Goal: Task Accomplishment & Management: Use online tool/utility

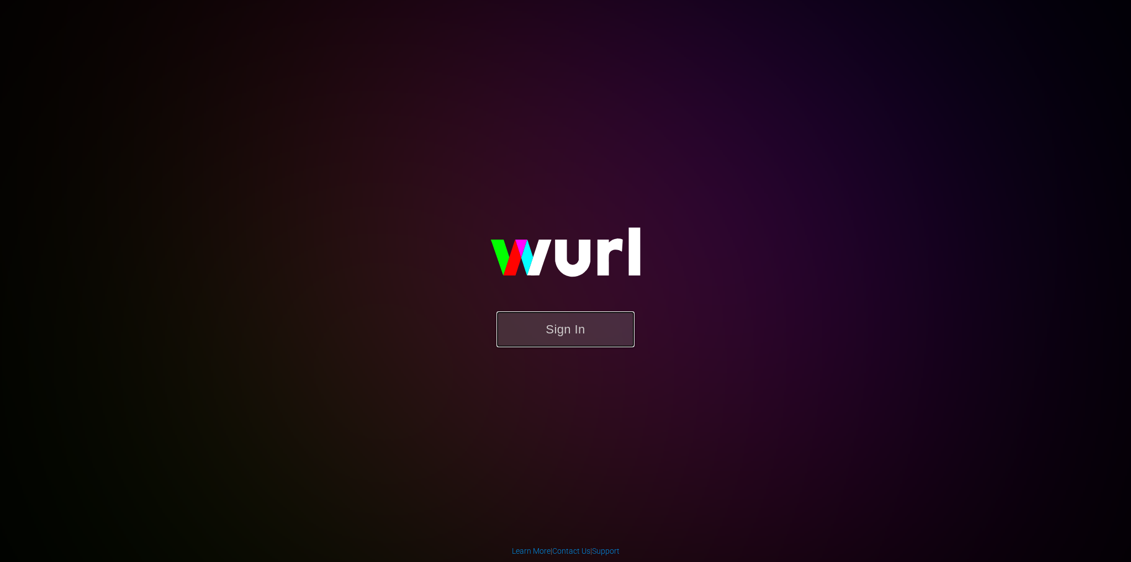
click at [572, 324] on button "Sign In" at bounding box center [566, 330] width 138 height 36
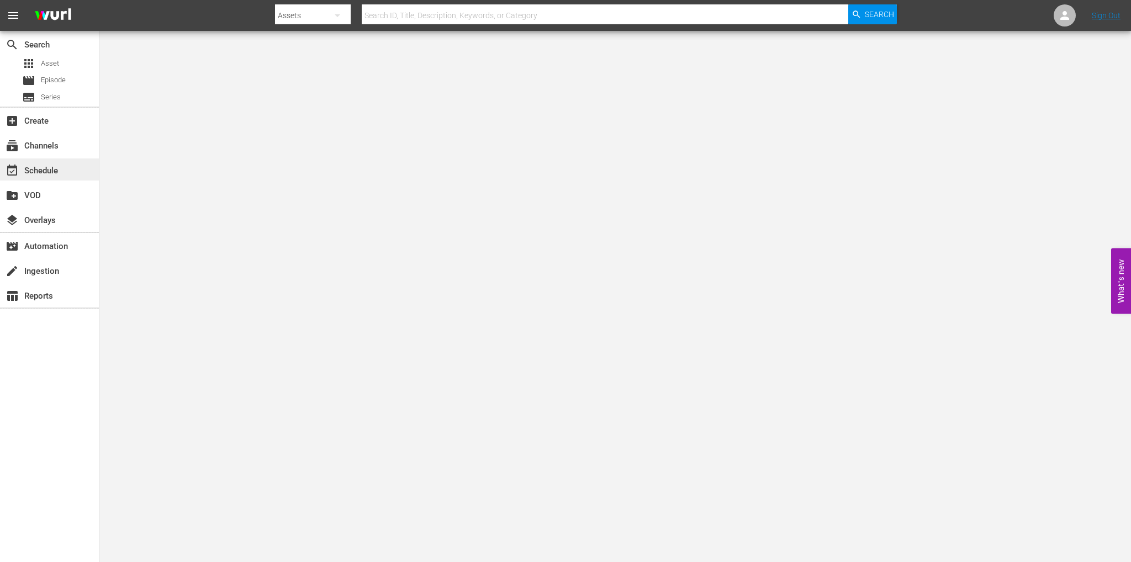
click at [61, 167] on div "event_available Schedule" at bounding box center [31, 169] width 62 height 10
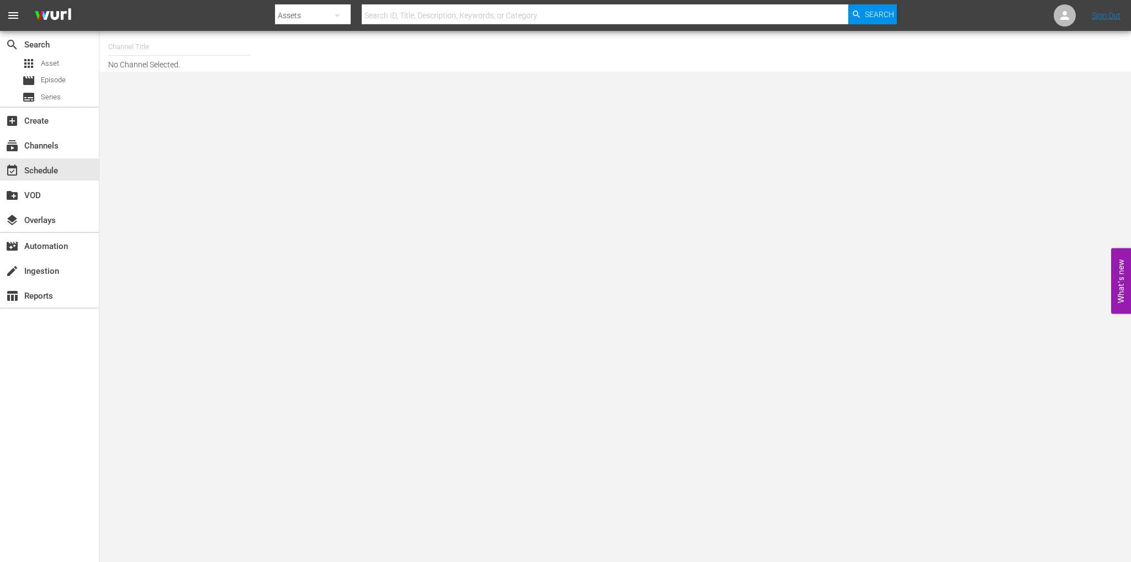
click at [130, 53] on input "text" at bounding box center [178, 47] width 141 height 27
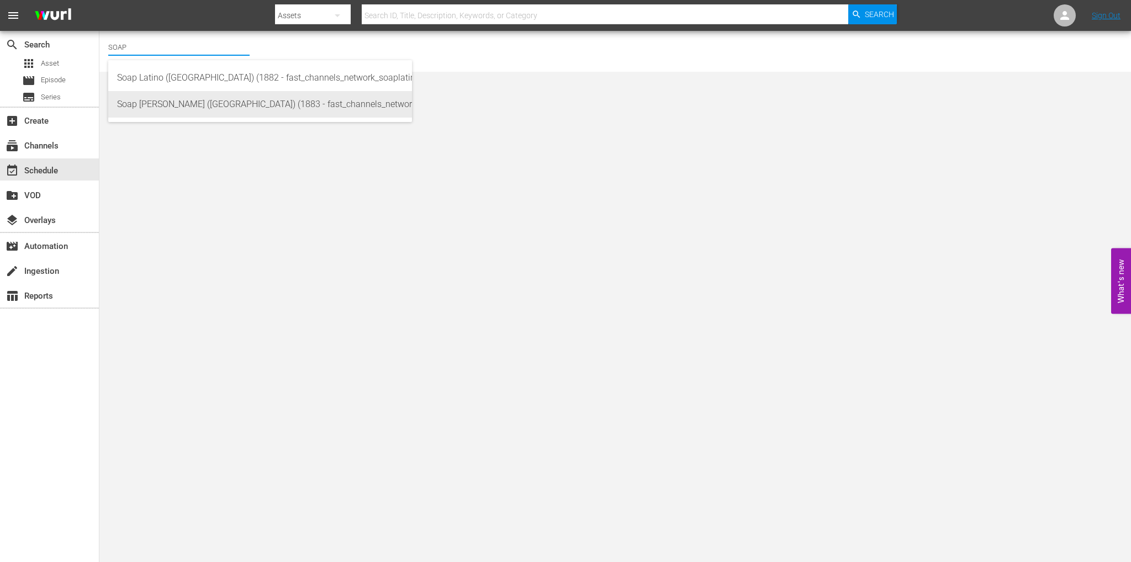
click at [197, 108] on div "Soap [PERSON_NAME] ([GEOGRAPHIC_DATA]) (1883 - fast_channels_network_soapturco_…" at bounding box center [260, 104] width 286 height 27
type input "Soap [PERSON_NAME] ([GEOGRAPHIC_DATA]) (1883 - fast_channels_network_soapturco_…"
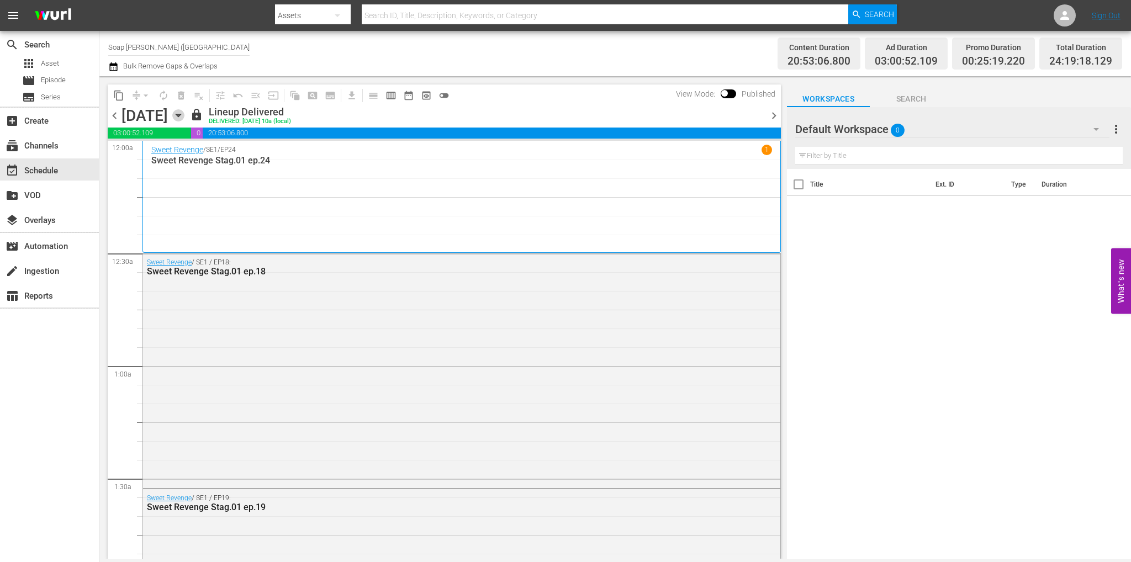
click at [181, 115] on icon "button" at bounding box center [178, 115] width 5 height 3
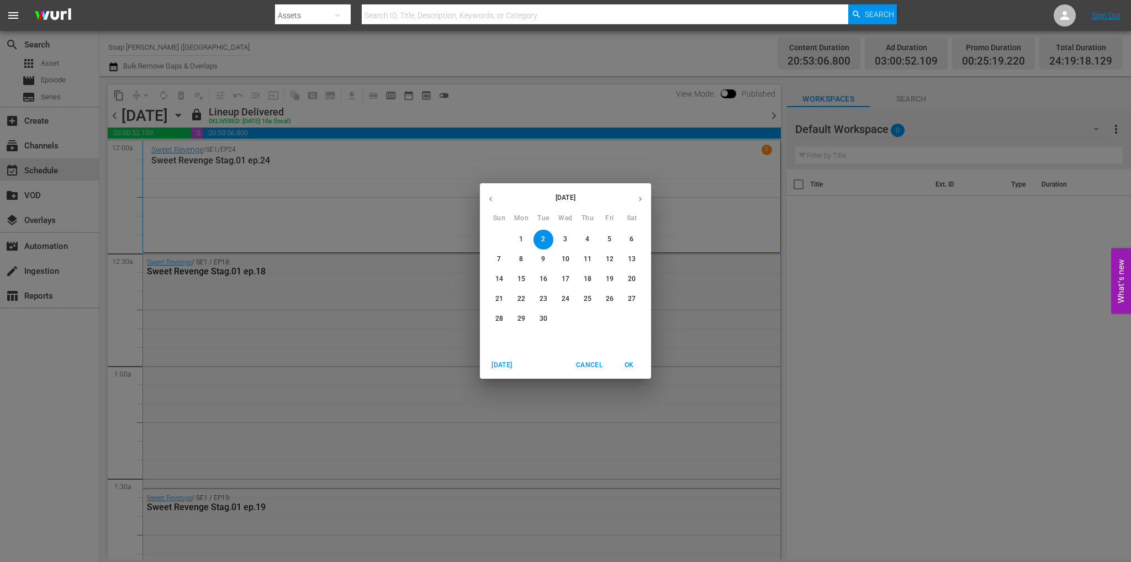
click at [522, 259] on p "8" at bounding box center [521, 259] width 4 height 9
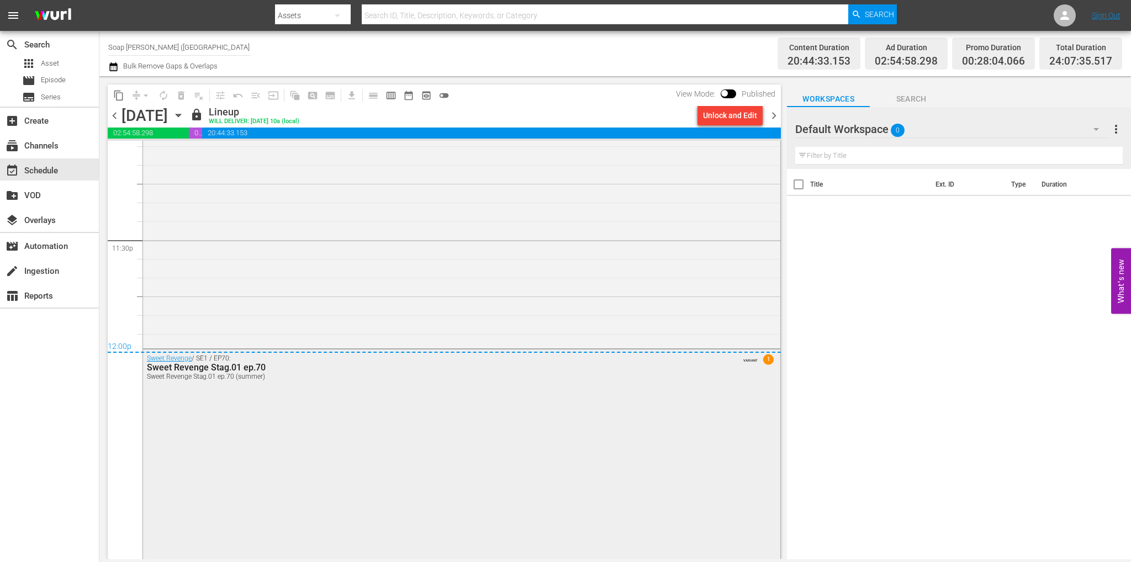
scroll to position [4976, 0]
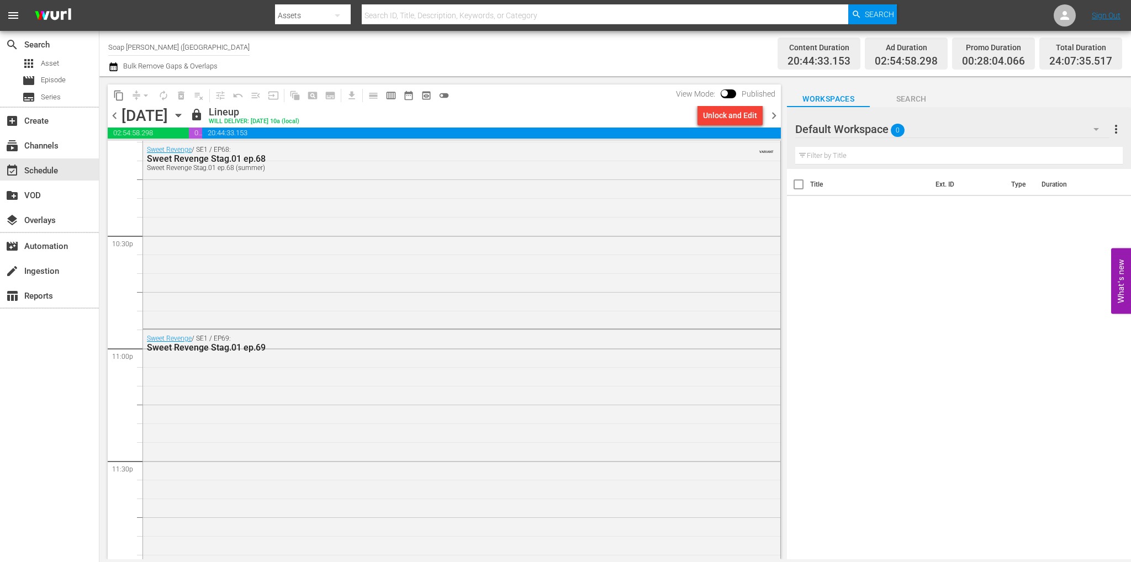
click at [775, 116] on span "chevron_right" at bounding box center [774, 116] width 14 height 14
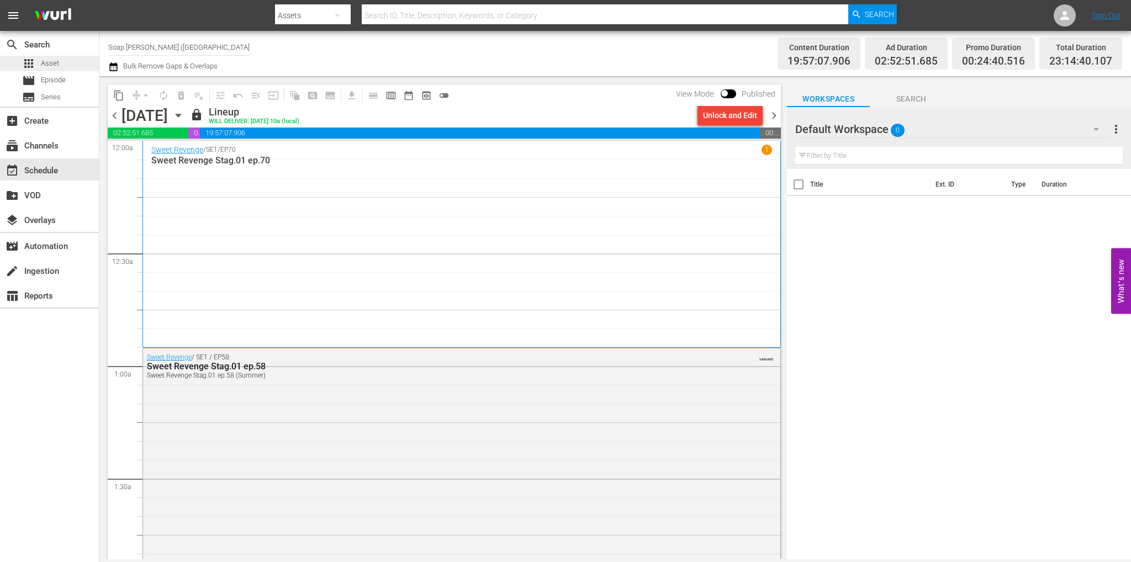
click at [50, 67] on span "Asset" at bounding box center [50, 63] width 18 height 11
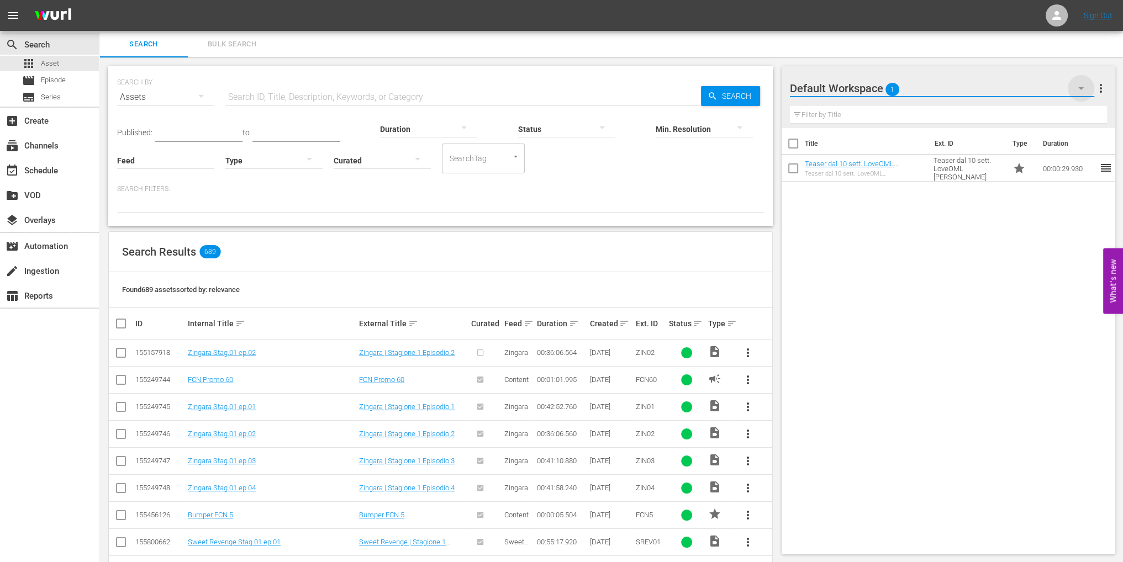
click at [1075, 83] on icon "button" at bounding box center [1080, 88] width 13 height 13
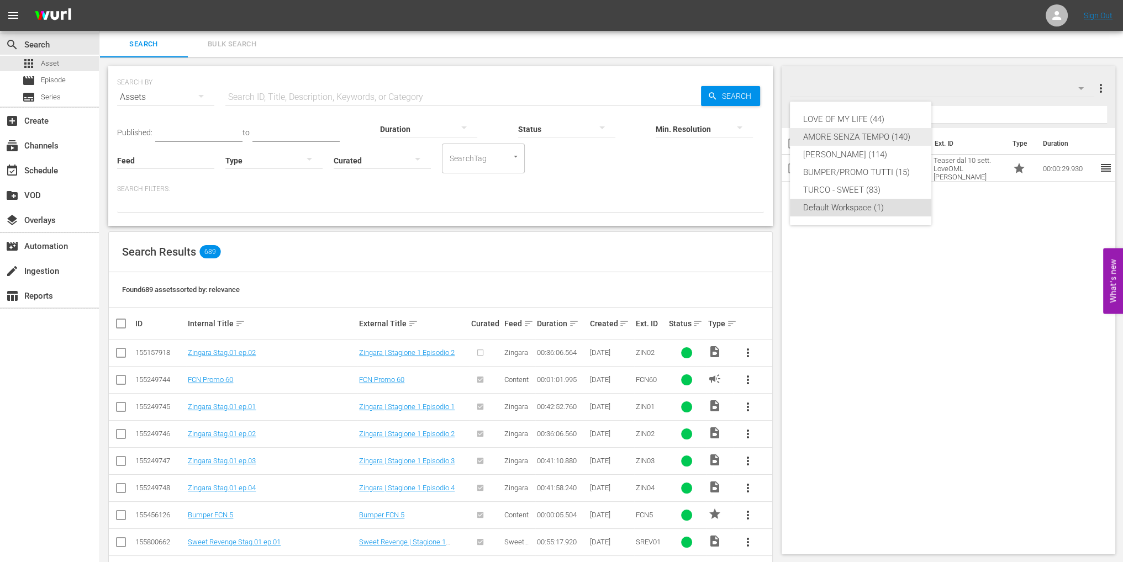
click at [873, 143] on div "AMORE SENZA TEMPO (140)" at bounding box center [860, 137] width 115 height 18
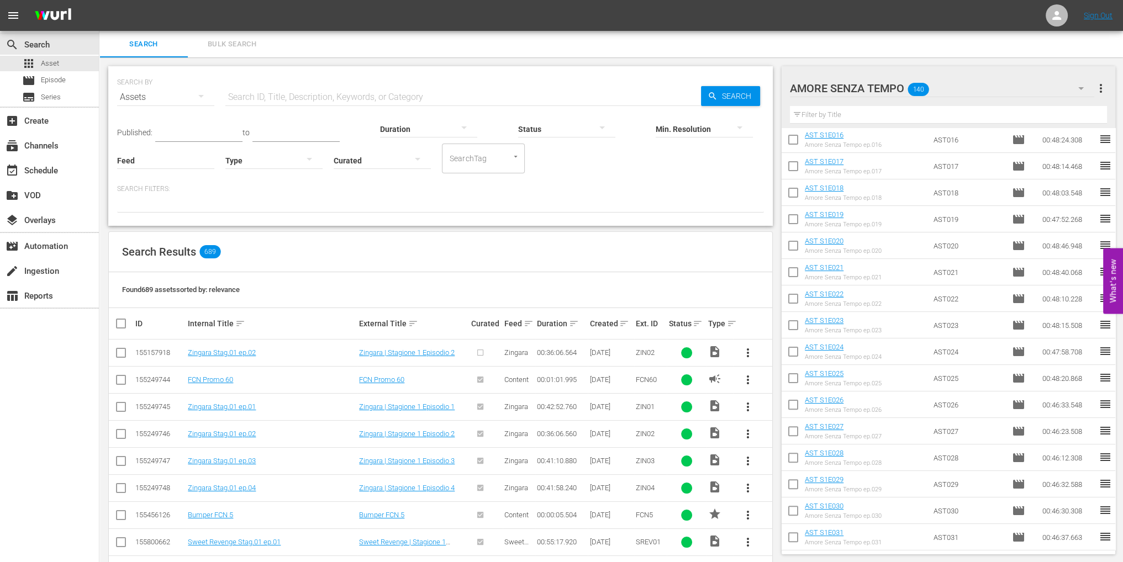
scroll to position [1222, 0]
click at [271, 98] on input "text" at bounding box center [463, 97] width 476 height 27
type input "AST"
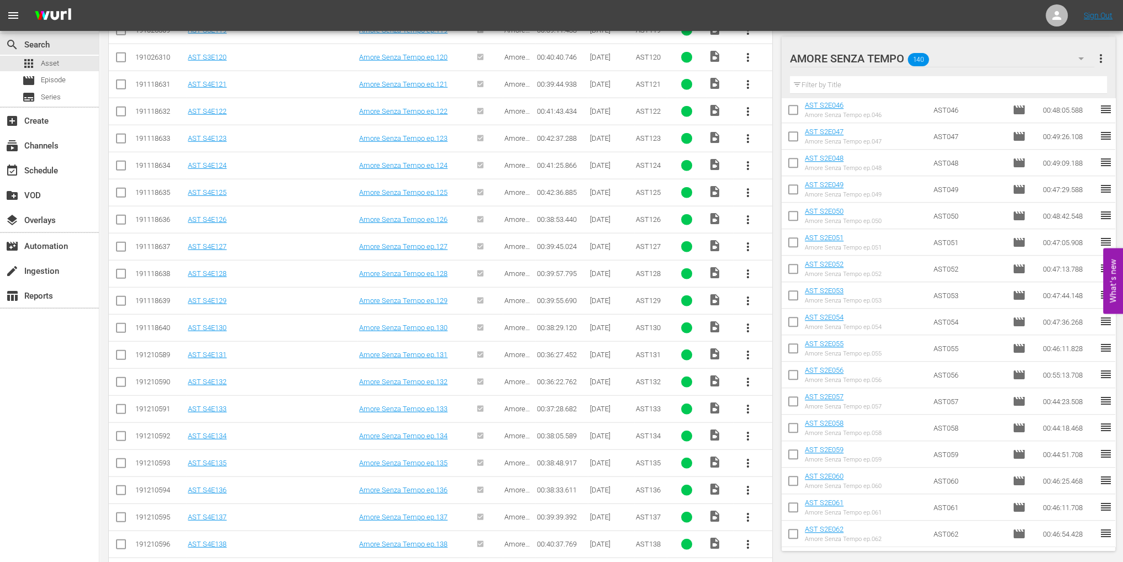
scroll to position [3922, 0]
drag, startPoint x: 117, startPoint y: 532, endPoint x: 122, endPoint y: 509, distance: 23.7
click at [118, 541] on input "checkbox" at bounding box center [120, 547] width 13 height 13
checkbox input "true"
click at [122, 514] on input "checkbox" at bounding box center [120, 520] width 13 height 13
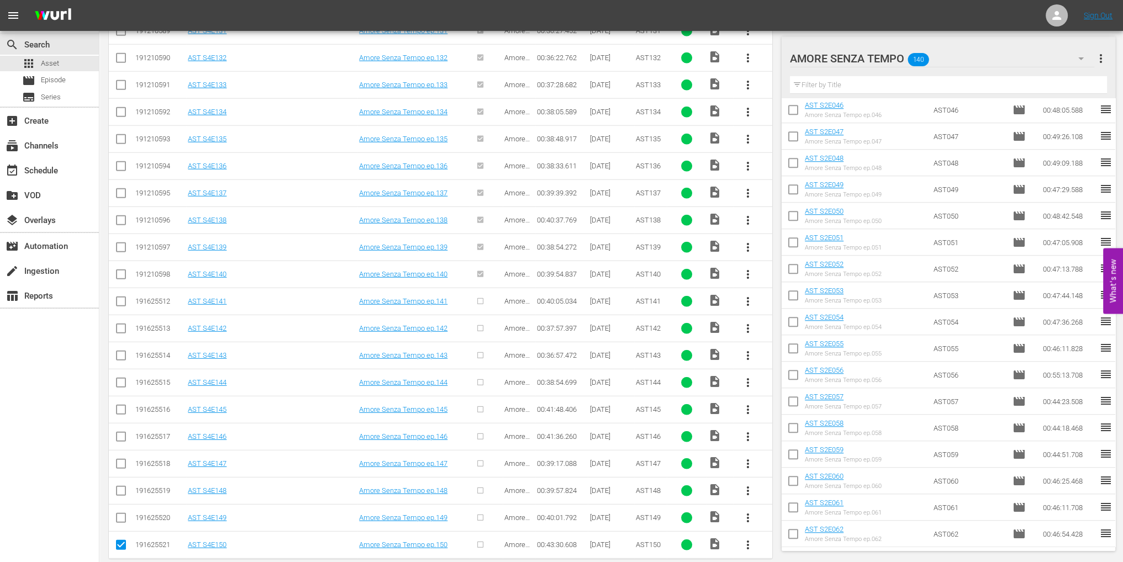
checkbox input "true"
click at [123, 484] on icon at bounding box center [120, 490] width 13 height 13
click at [122, 460] on input "checkbox" at bounding box center [120, 466] width 13 height 13
checkbox input "true"
click at [122, 487] on input "checkbox" at bounding box center [120, 493] width 13 height 13
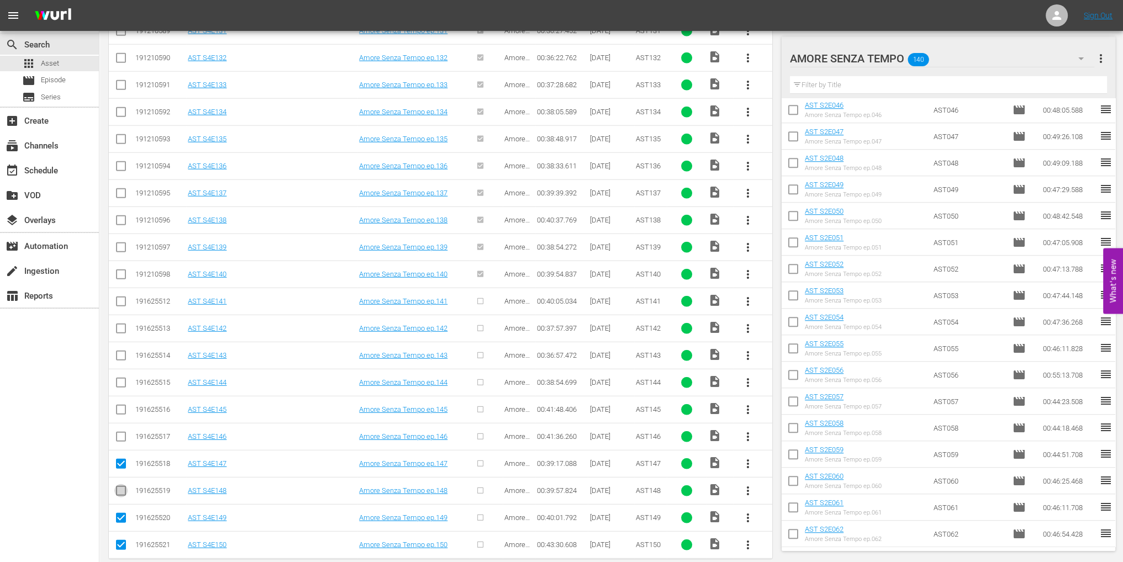
checkbox input "true"
click at [122, 432] on input "checkbox" at bounding box center [120, 438] width 13 height 13
checkbox input "true"
click at [123, 405] on input "checkbox" at bounding box center [120, 411] width 13 height 13
checkbox input "true"
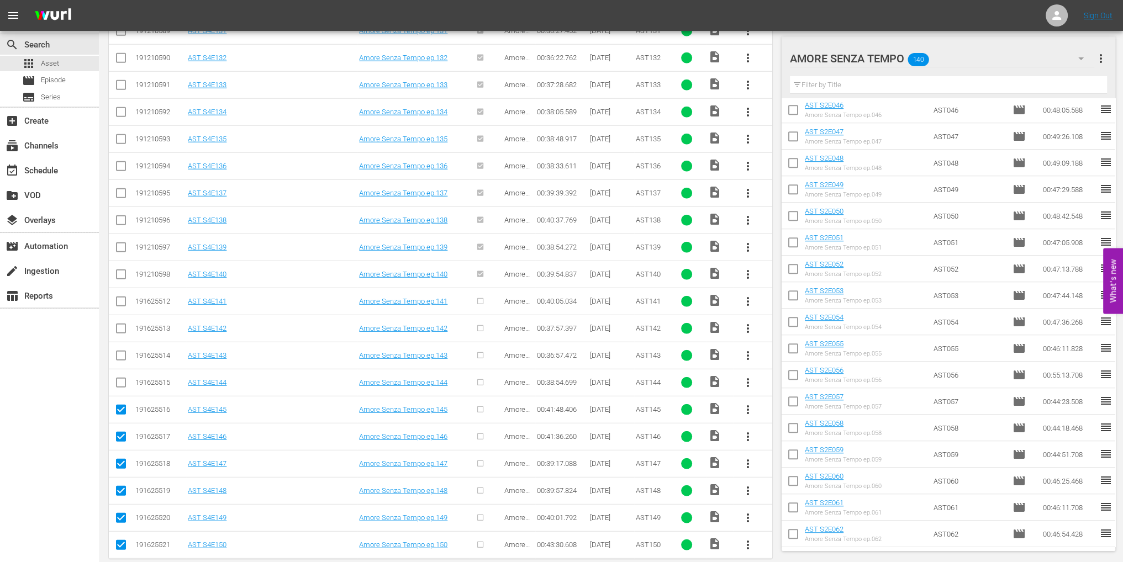
click at [119, 378] on input "checkbox" at bounding box center [120, 384] width 13 height 13
checkbox input "true"
click at [121, 351] on input "checkbox" at bounding box center [120, 357] width 13 height 13
checkbox input "true"
click at [123, 324] on input "checkbox" at bounding box center [120, 330] width 13 height 13
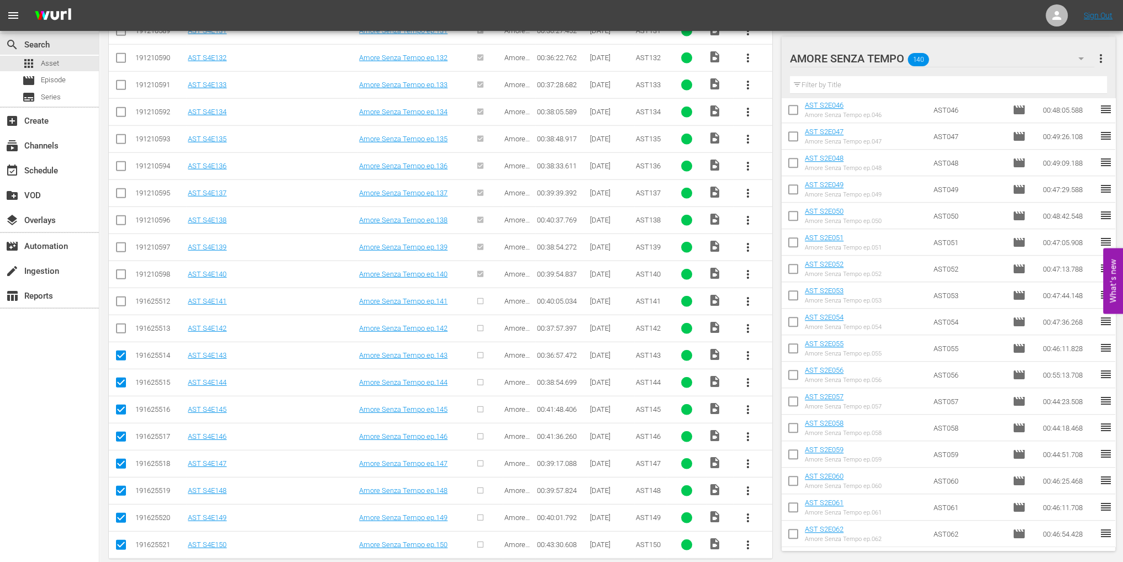
checkbox input "true"
click at [122, 297] on input "checkbox" at bounding box center [120, 303] width 13 height 13
checkbox input "true"
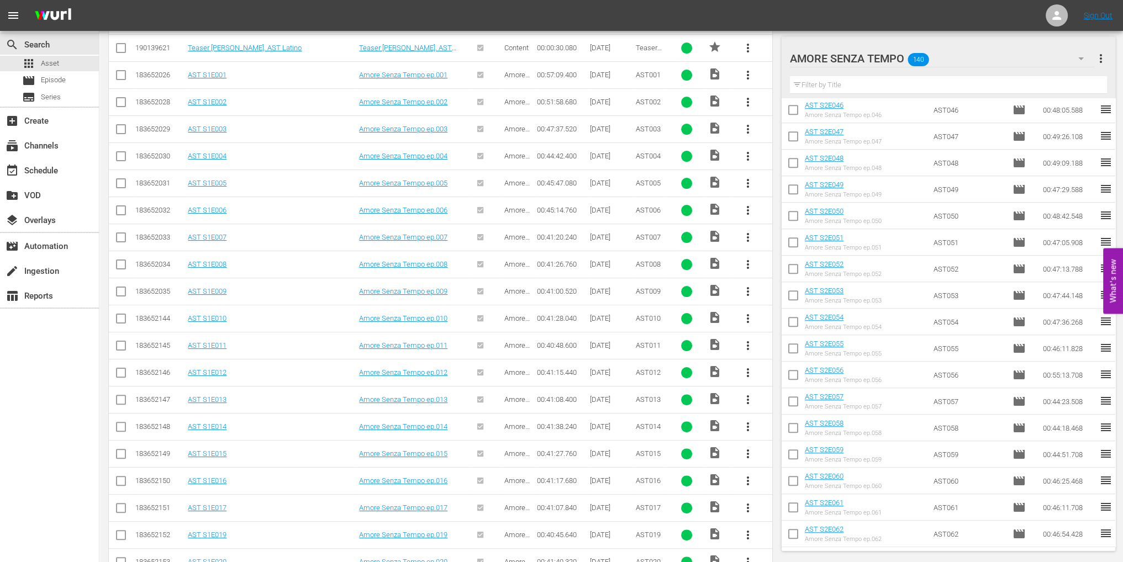
scroll to position [0, 0]
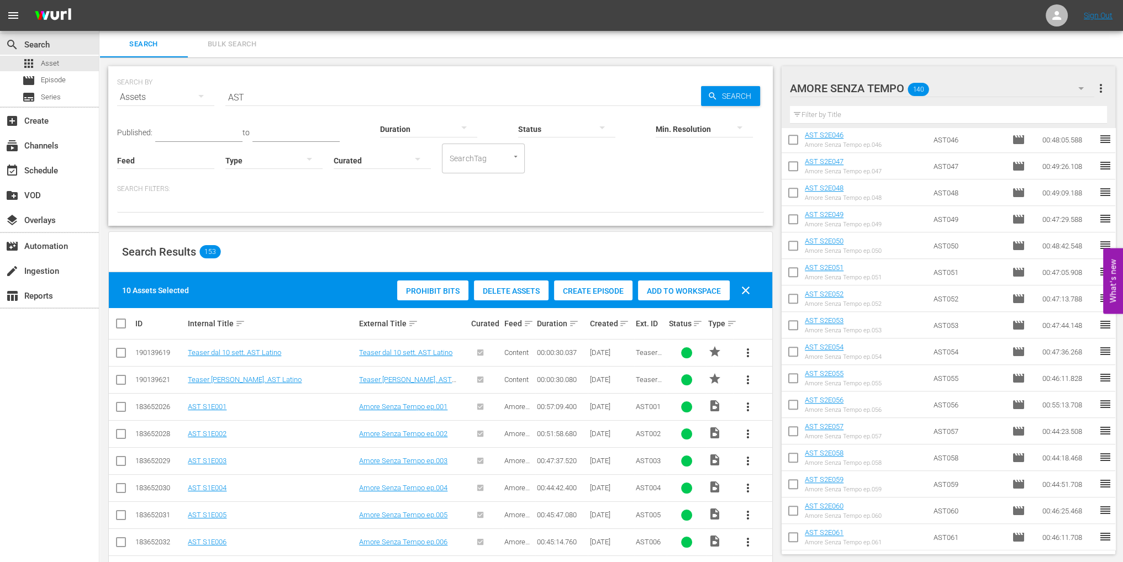
click at [695, 291] on span "Add to Workspace" at bounding box center [684, 291] width 92 height 9
click at [794, 167] on input "checkbox" at bounding box center [793, 170] width 23 height 23
checkbox input "true"
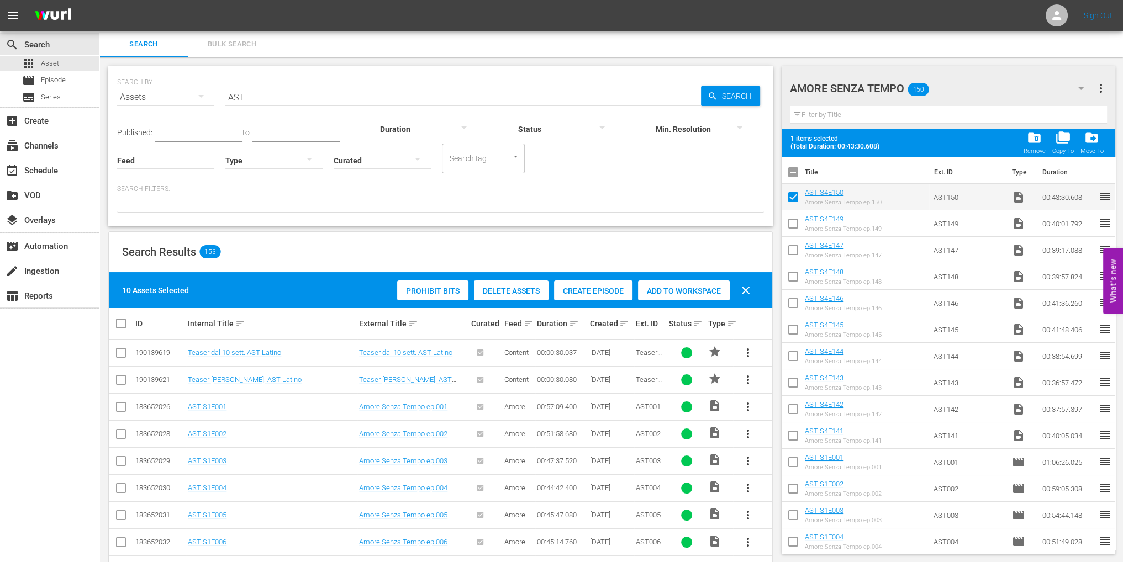
click at [793, 228] on input "checkbox" at bounding box center [793, 225] width 23 height 23
checkbox input "true"
click at [794, 254] on input "checkbox" at bounding box center [793, 252] width 23 height 23
checkbox input "true"
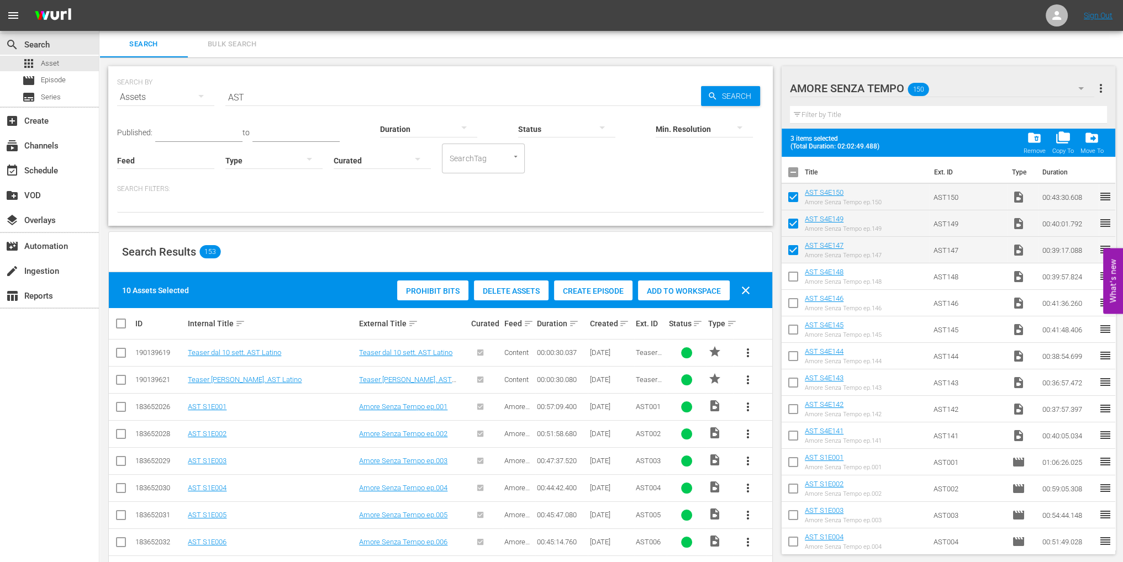
click at [796, 279] on input "checkbox" at bounding box center [793, 278] width 23 height 23
checkbox input "true"
click at [50, 166] on div "event_available Schedule" at bounding box center [31, 169] width 62 height 10
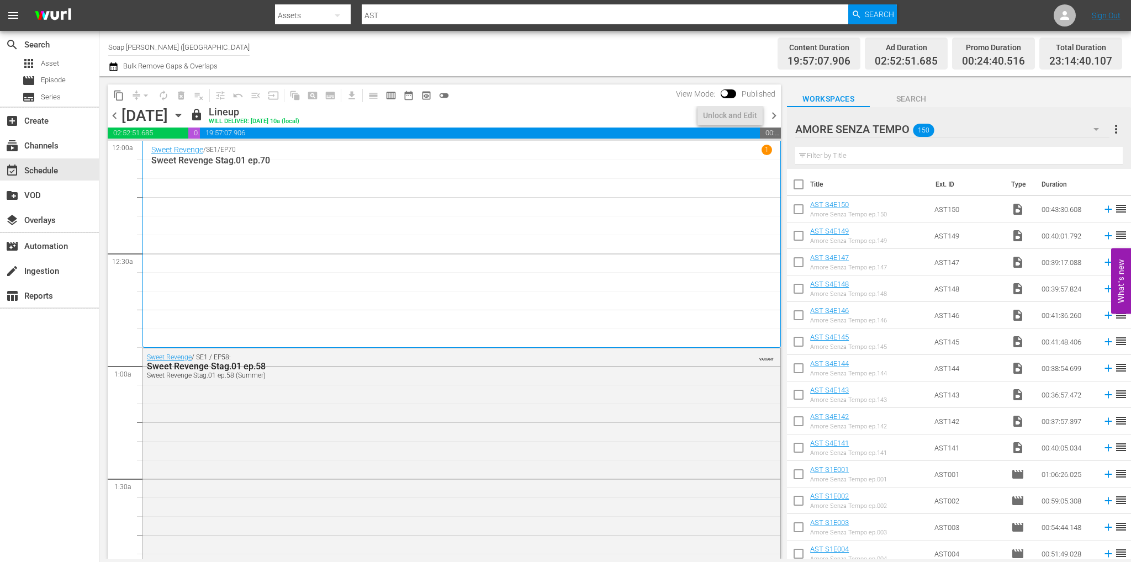
click at [230, 46] on input "Soap [PERSON_NAME] ([GEOGRAPHIC_DATA])" at bounding box center [178, 47] width 141 height 27
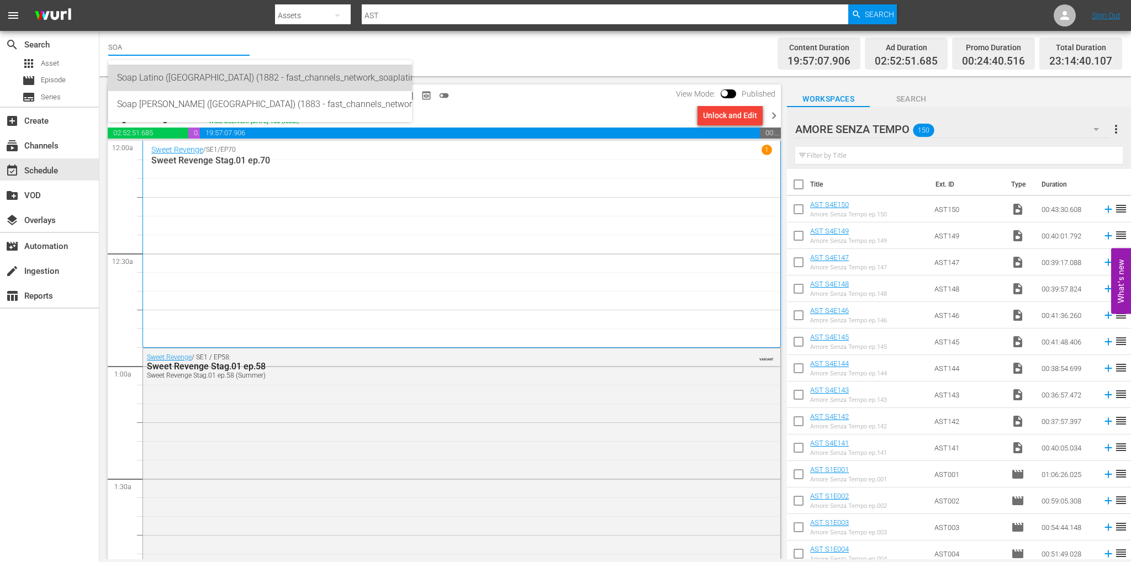
click at [220, 86] on div "Soap Latino ([GEOGRAPHIC_DATA]) (1882 - fast_channels_network_soaplatino_1)" at bounding box center [260, 78] width 286 height 27
type input "Soap Latino ([GEOGRAPHIC_DATA]) (1882 - fast_channels_network_soaplatino_1)"
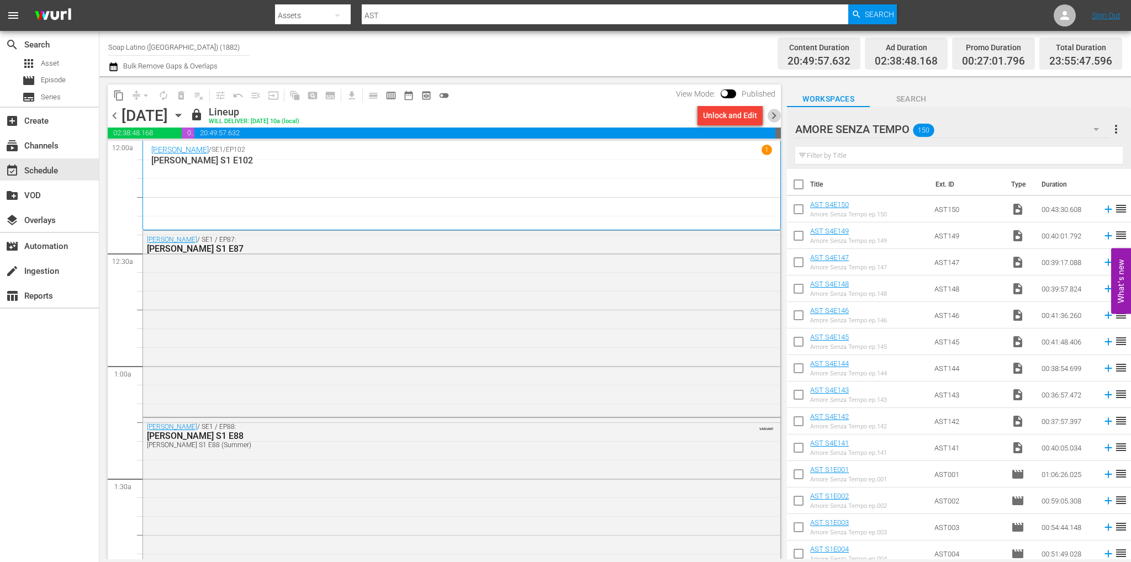
click at [773, 112] on span "chevron_right" at bounding box center [774, 116] width 14 height 14
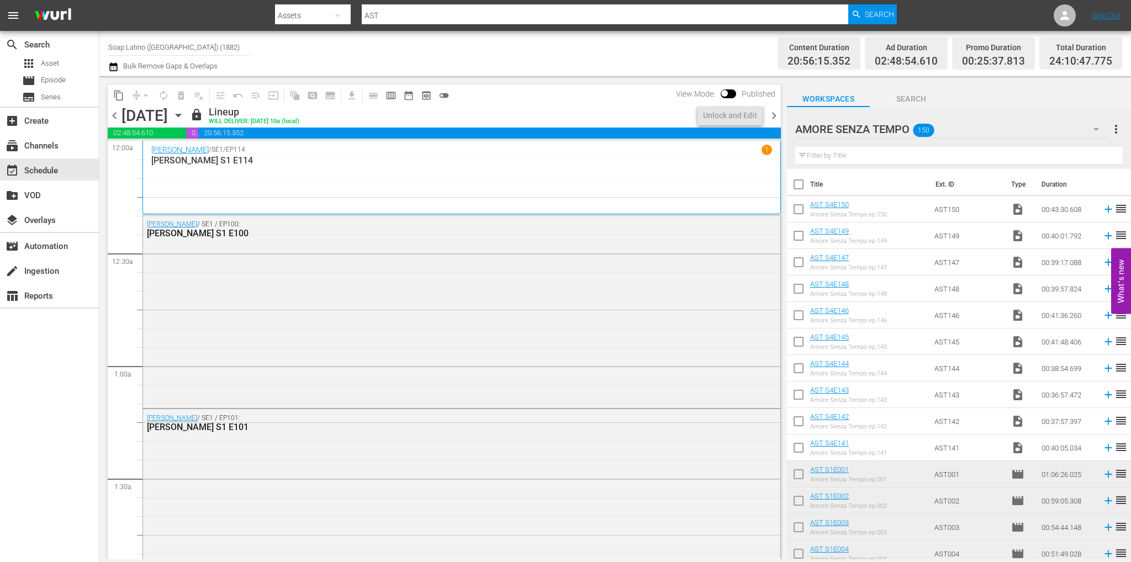
click at [773, 112] on span "chevron_right" at bounding box center [774, 116] width 14 height 14
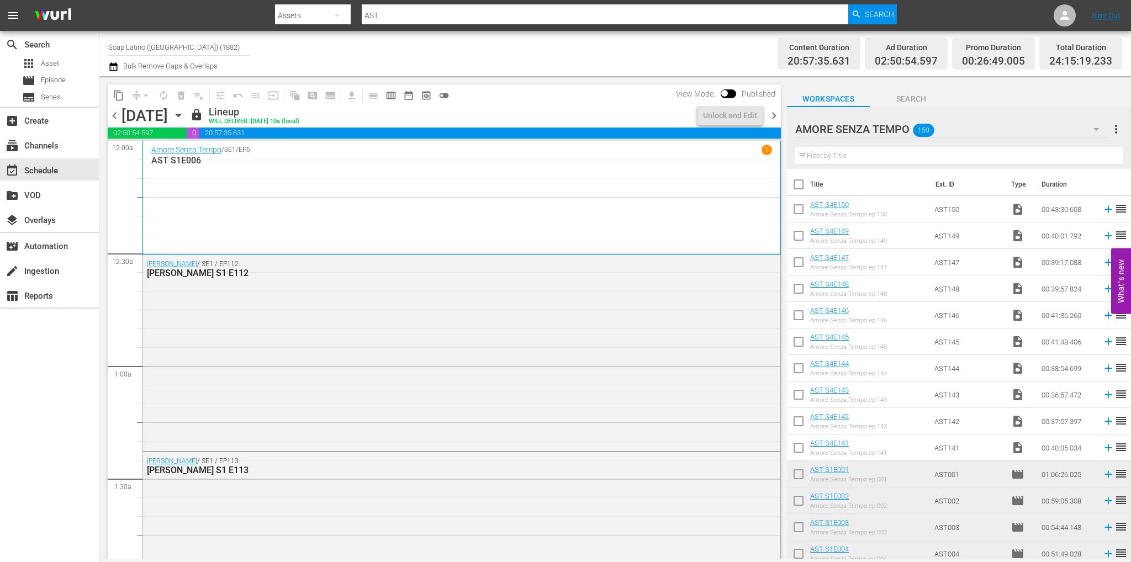
click at [184, 120] on icon "button" at bounding box center [178, 115] width 12 height 12
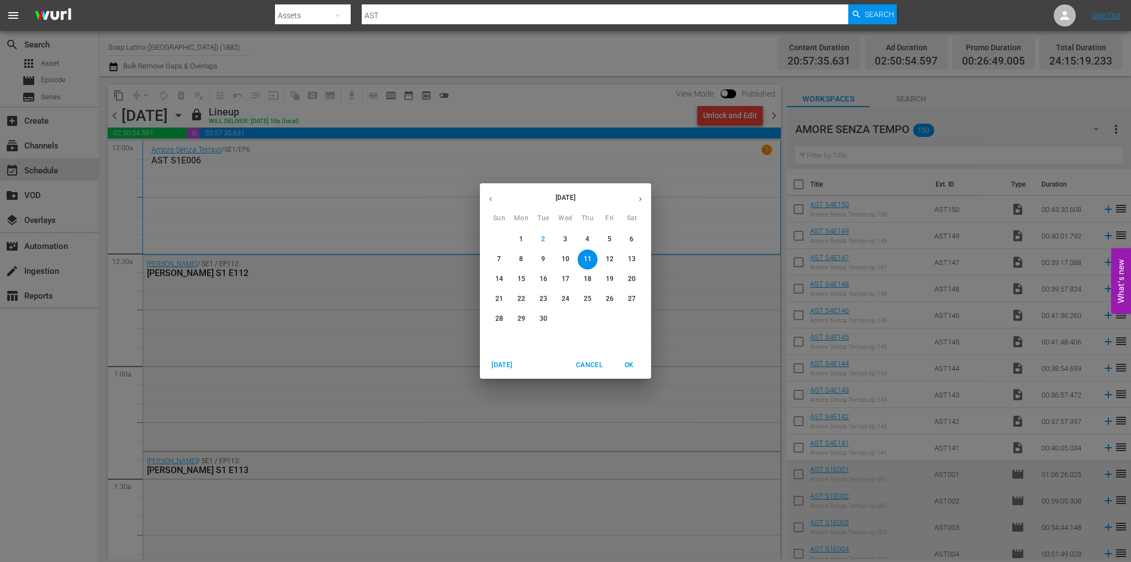
click at [524, 279] on p "15" at bounding box center [522, 279] width 8 height 9
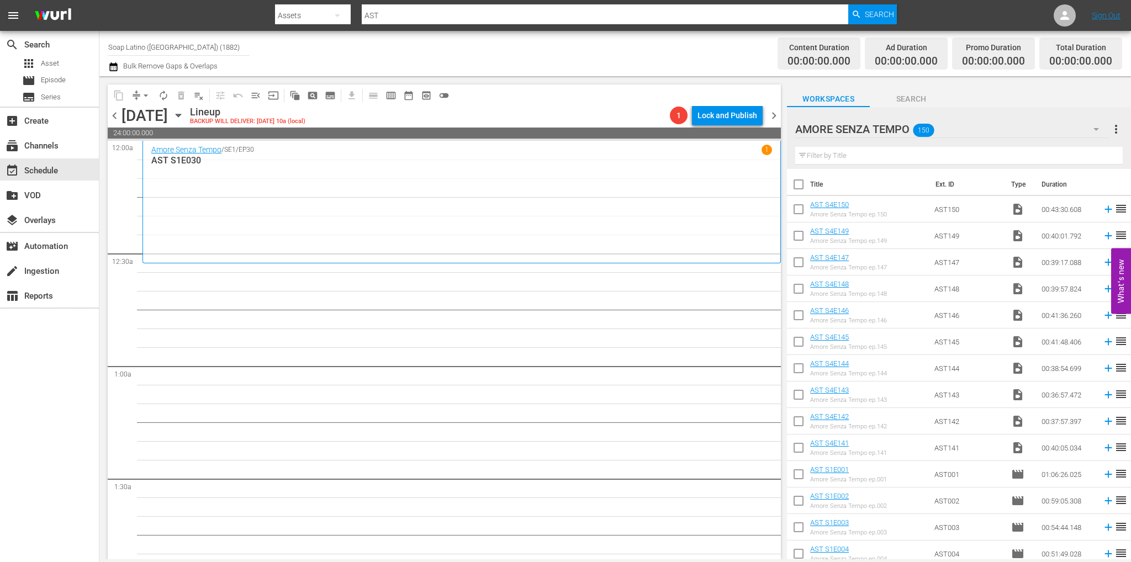
click at [181, 114] on icon "button" at bounding box center [178, 115] width 5 height 3
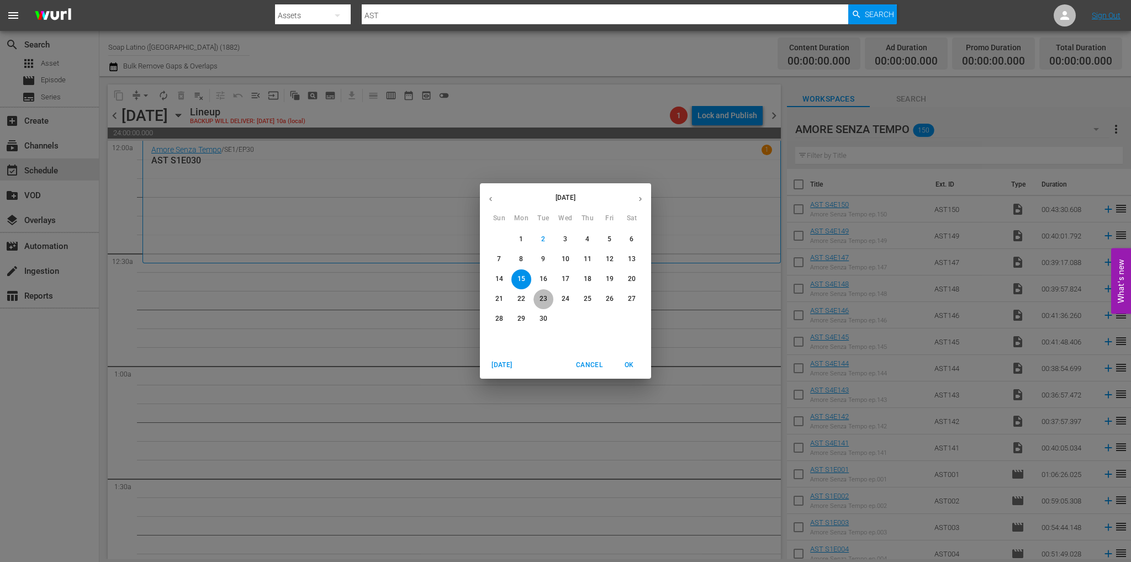
click at [544, 297] on p "23" at bounding box center [544, 298] width 8 height 9
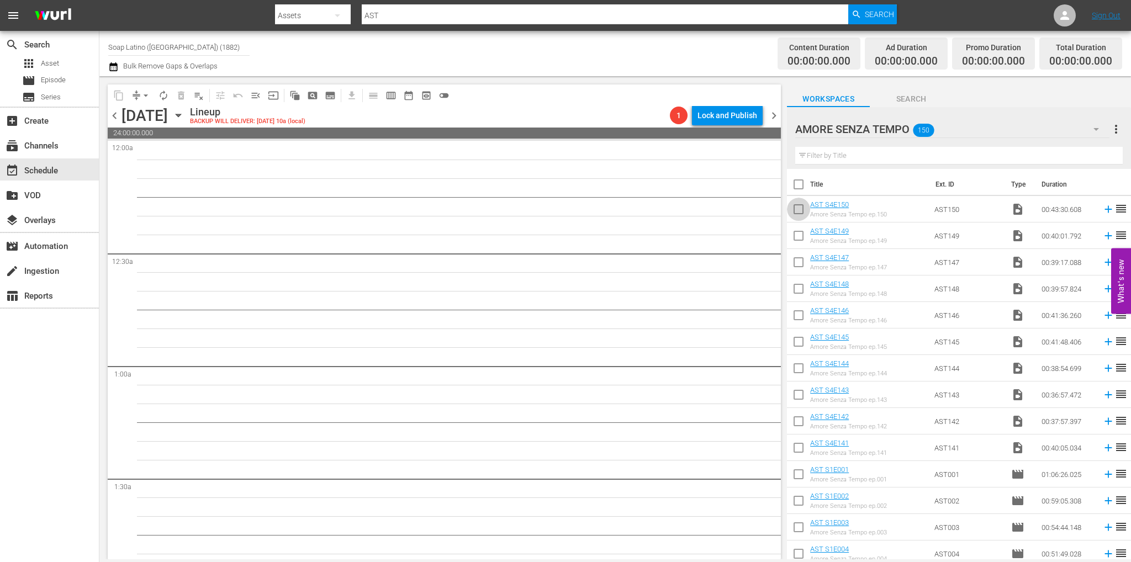
click at [800, 212] on input "checkbox" at bounding box center [798, 211] width 23 height 23
checkbox input "true"
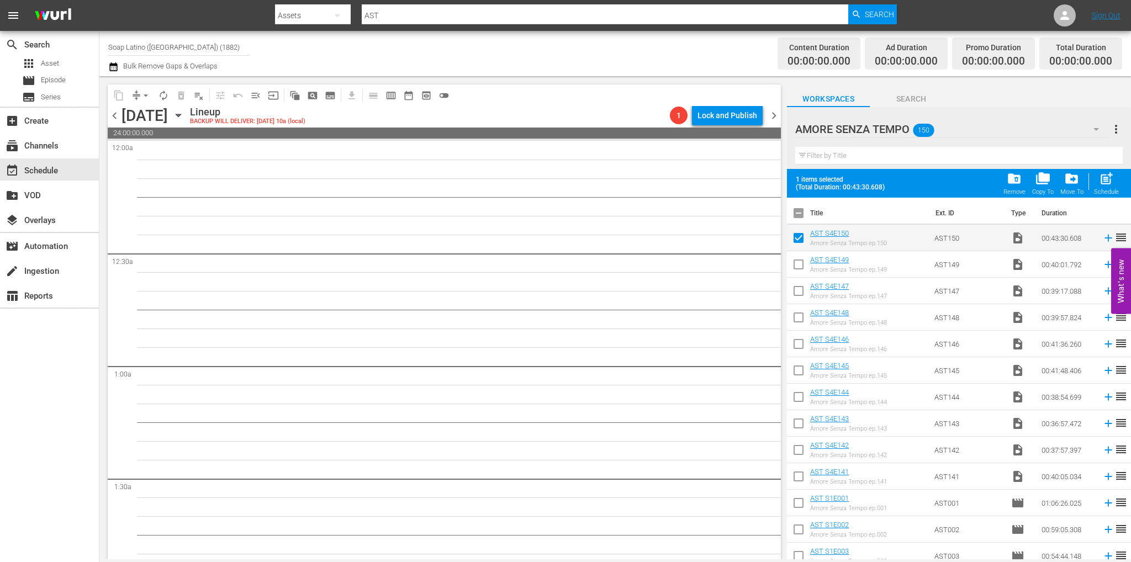
click at [799, 261] on input "checkbox" at bounding box center [798, 266] width 23 height 23
checkbox input "true"
click at [800, 289] on input "checkbox" at bounding box center [798, 293] width 23 height 23
checkbox input "true"
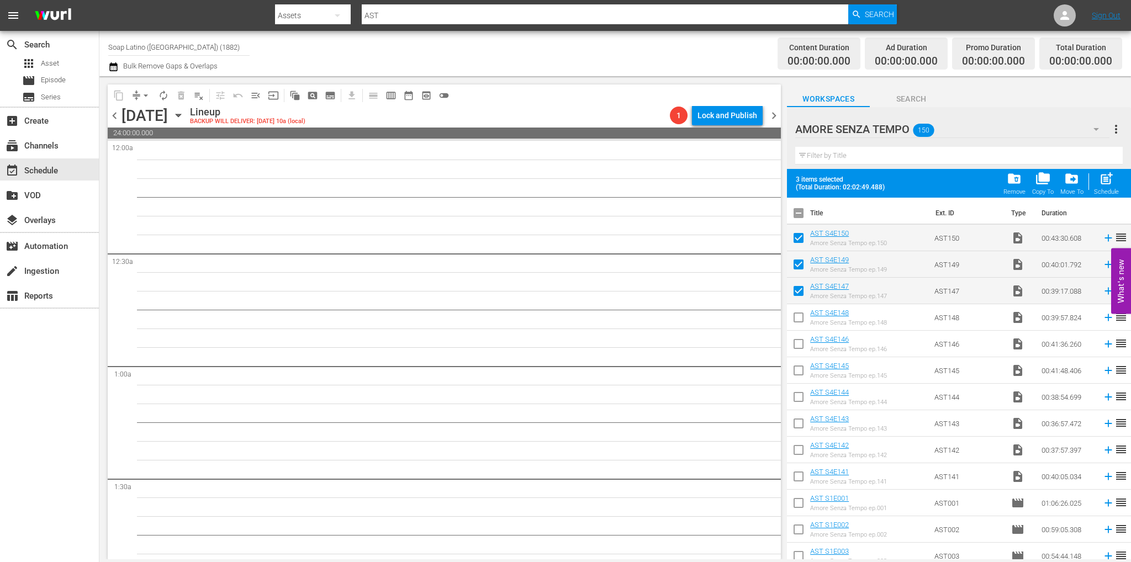
click at [797, 320] on input "checkbox" at bounding box center [798, 319] width 23 height 23
checkbox input "true"
click at [797, 341] on input "checkbox" at bounding box center [798, 346] width 23 height 23
checkbox input "true"
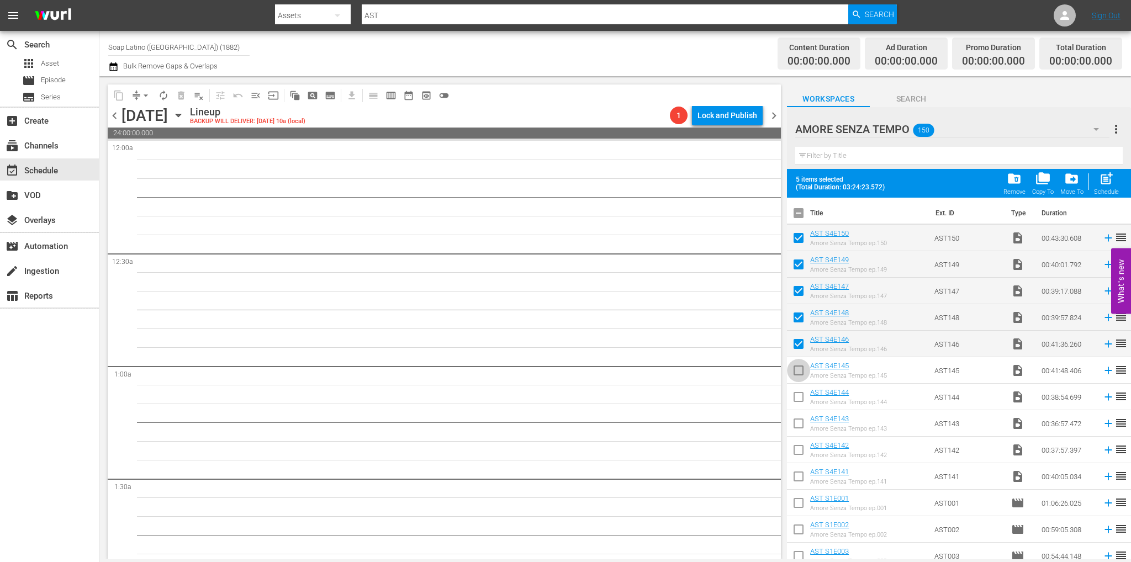
click at [802, 367] on input "checkbox" at bounding box center [798, 372] width 23 height 23
checkbox input "true"
click at [798, 395] on input "checkbox" at bounding box center [798, 399] width 23 height 23
checkbox input "true"
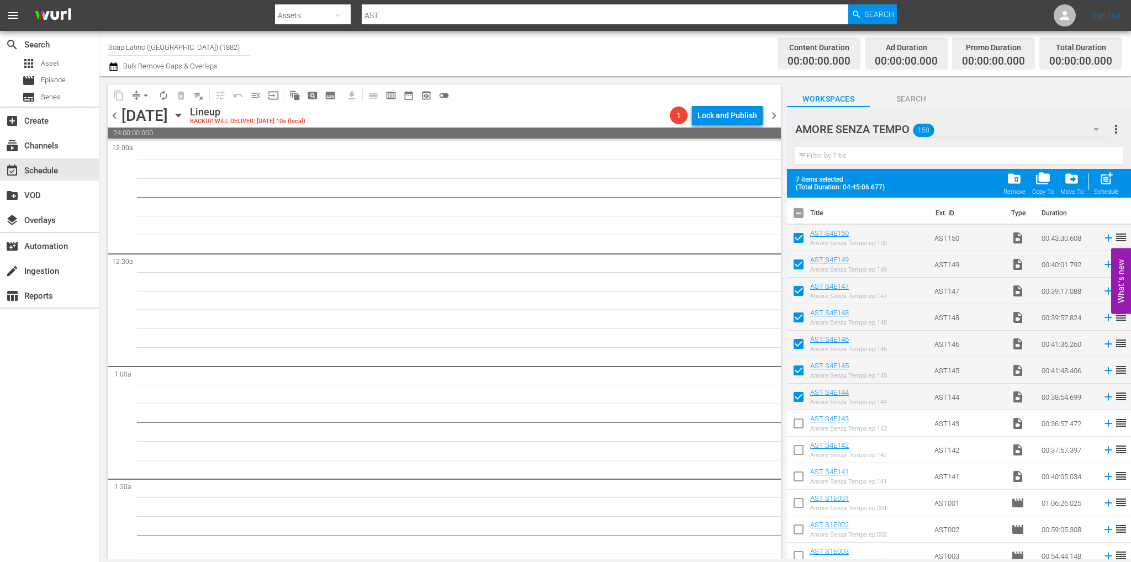
click at [798, 420] on input "checkbox" at bounding box center [798, 425] width 23 height 23
checkbox input "true"
click at [793, 443] on input "checkbox" at bounding box center [798, 452] width 23 height 23
checkbox input "true"
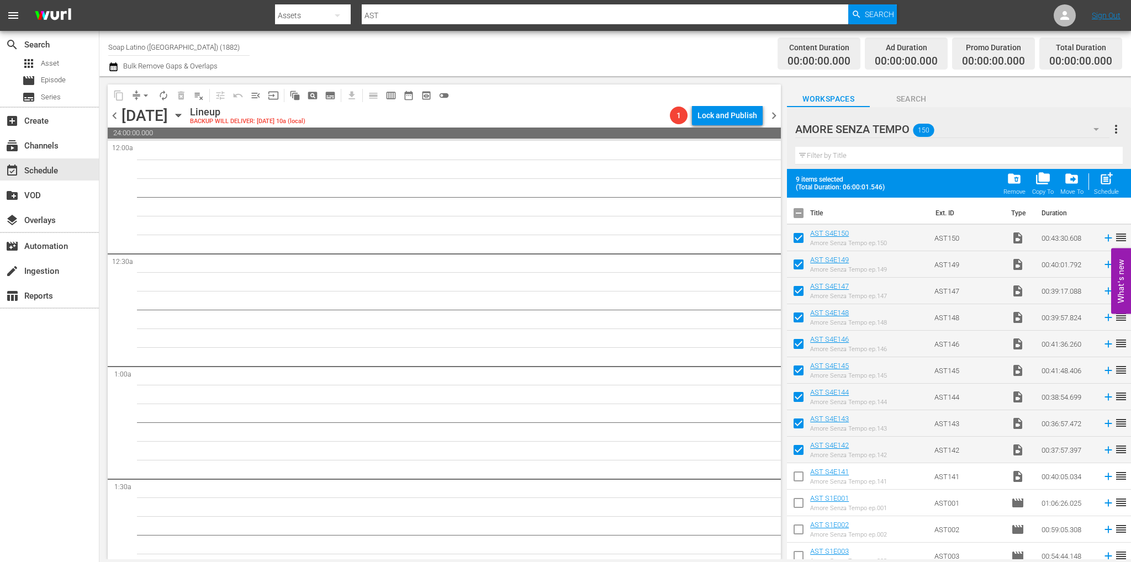
click at [795, 468] on input "checkbox" at bounding box center [798, 478] width 23 height 23
checkbox input "true"
click at [796, 504] on input "checkbox" at bounding box center [798, 505] width 23 height 23
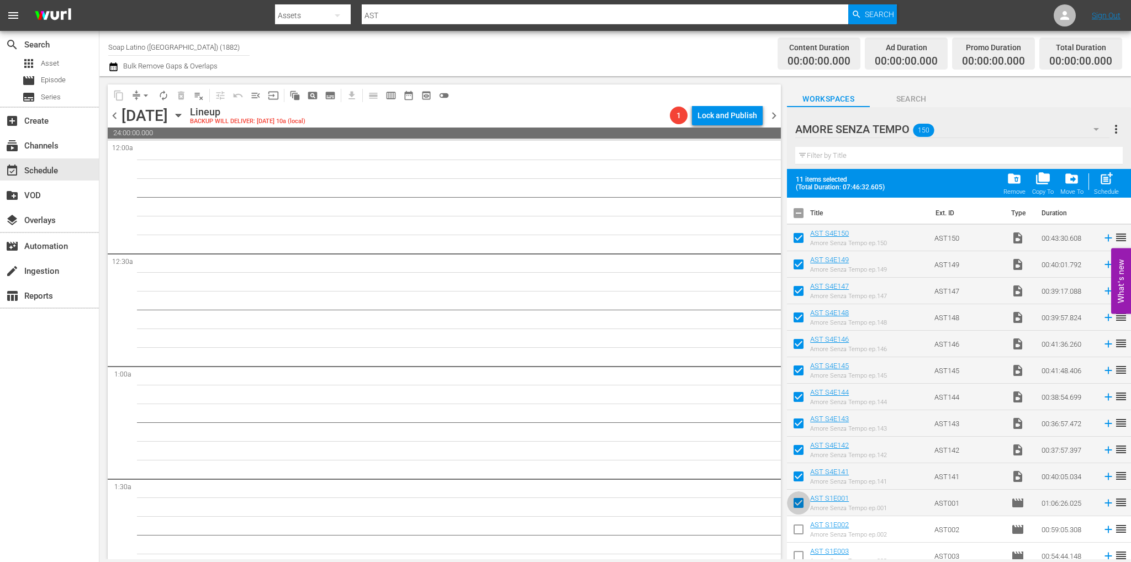
click at [800, 503] on input "checkbox" at bounding box center [798, 505] width 23 height 23
checkbox input "false"
click at [1116, 186] on div "post_add Schedule" at bounding box center [1106, 183] width 25 height 24
checkbox input "false"
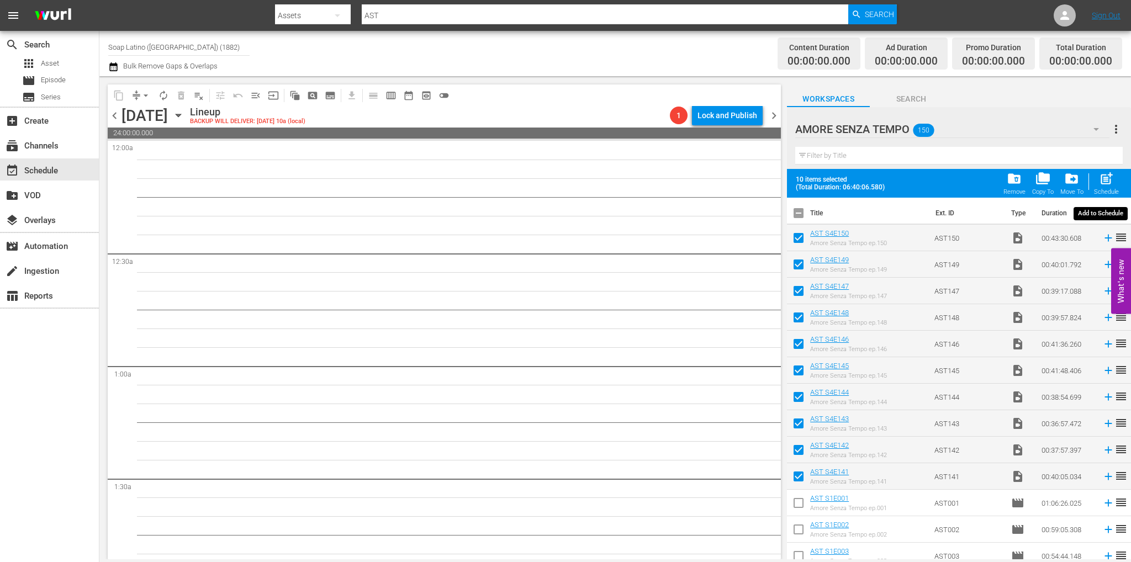
checkbox input "false"
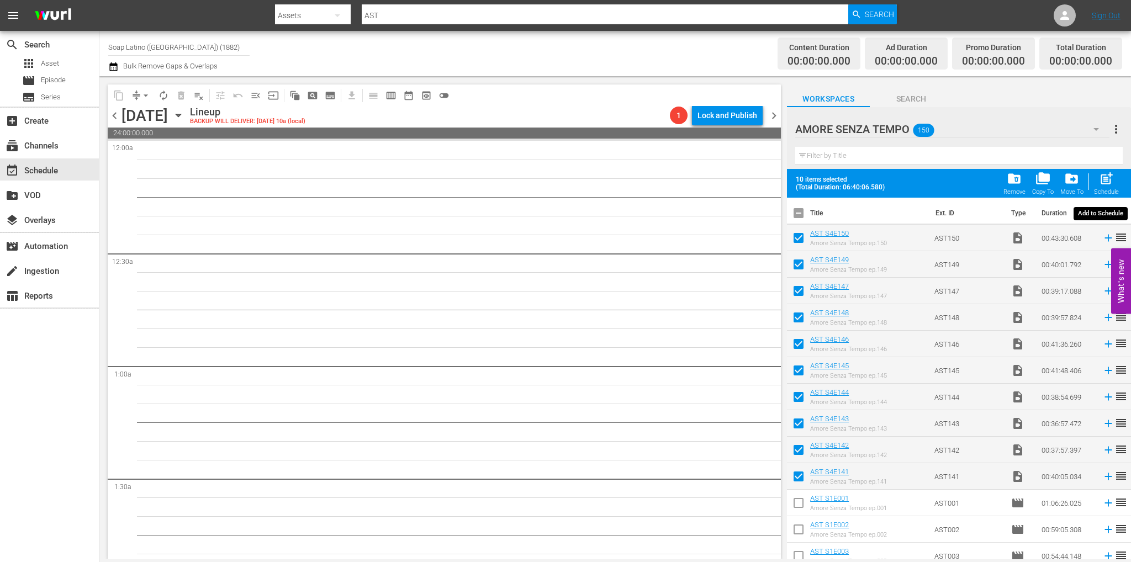
checkbox input "false"
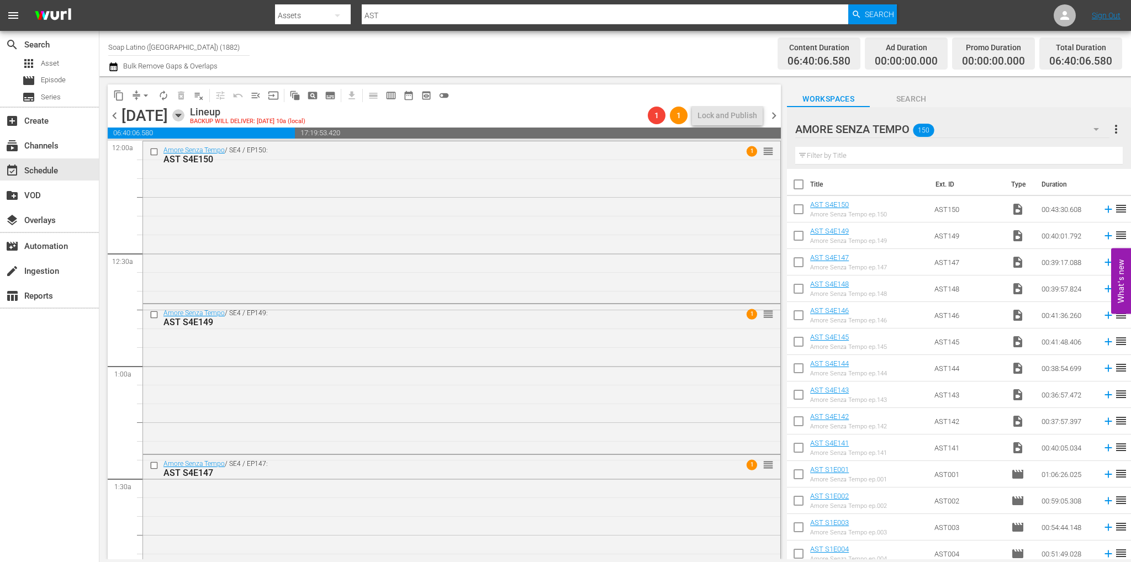
click at [184, 120] on icon "button" at bounding box center [178, 115] width 12 height 12
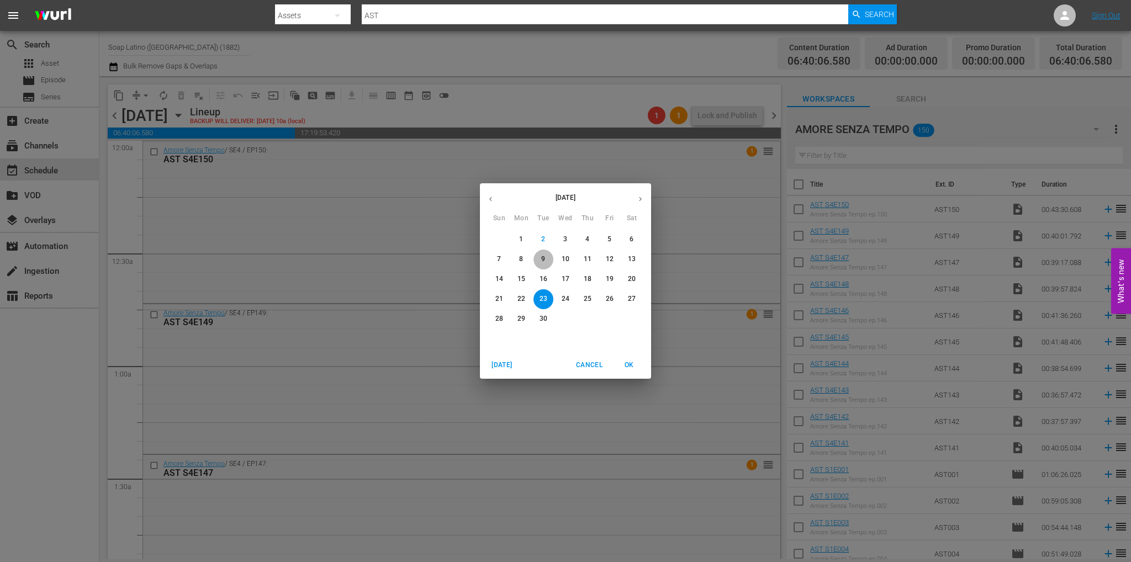
click at [548, 256] on span "9" at bounding box center [544, 259] width 20 height 9
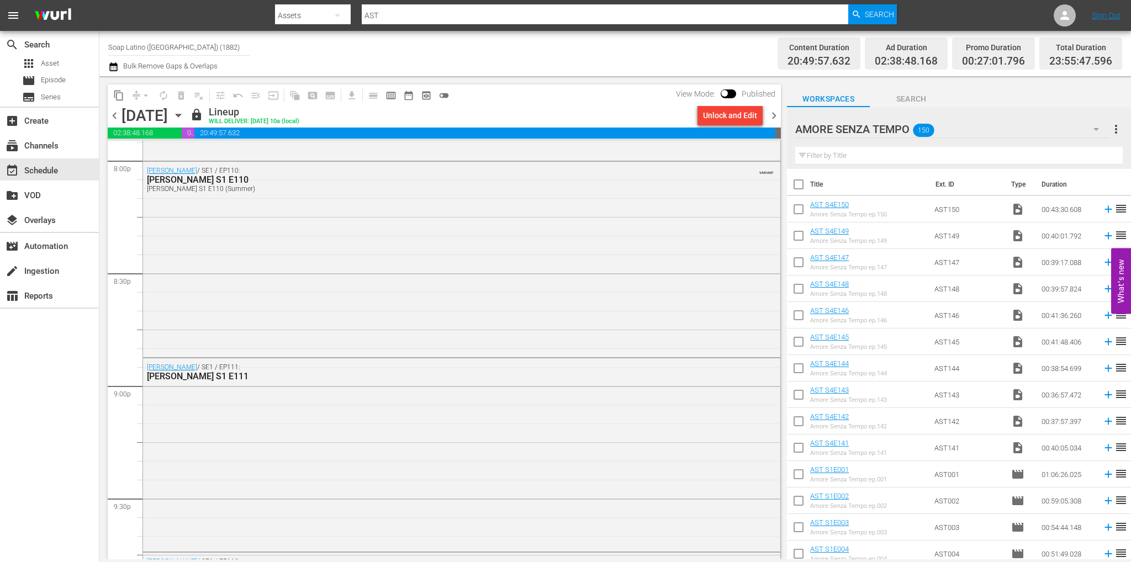
scroll to position [5064, 0]
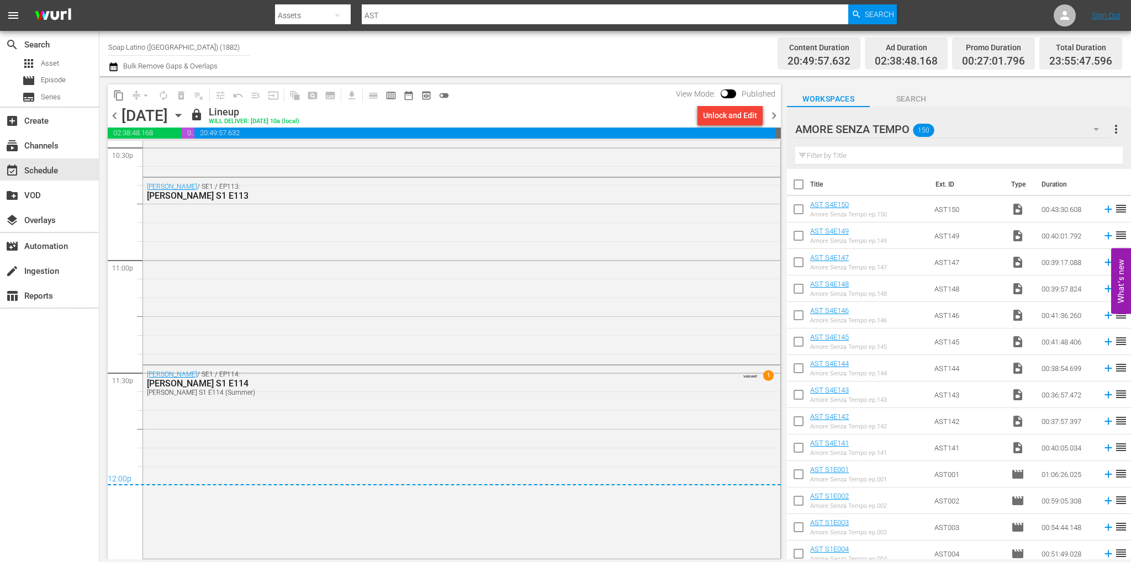
click at [773, 115] on span "chevron_right" at bounding box center [774, 116] width 14 height 14
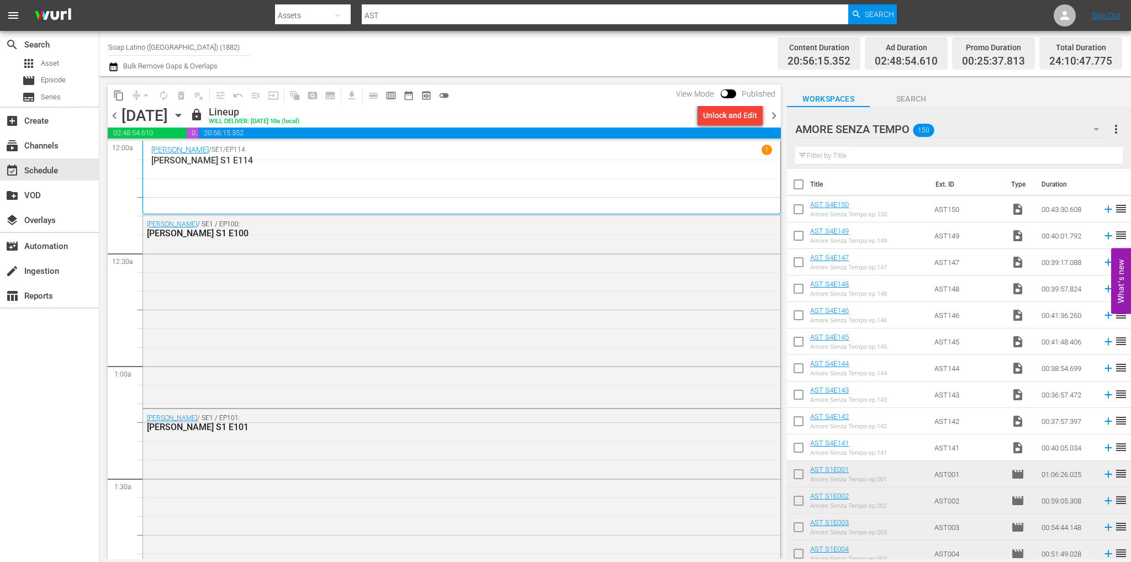
click at [829, 119] on div at bounding box center [862, 130] width 135 height 28
click at [775, 117] on span "chevron_right" at bounding box center [774, 116] width 14 height 14
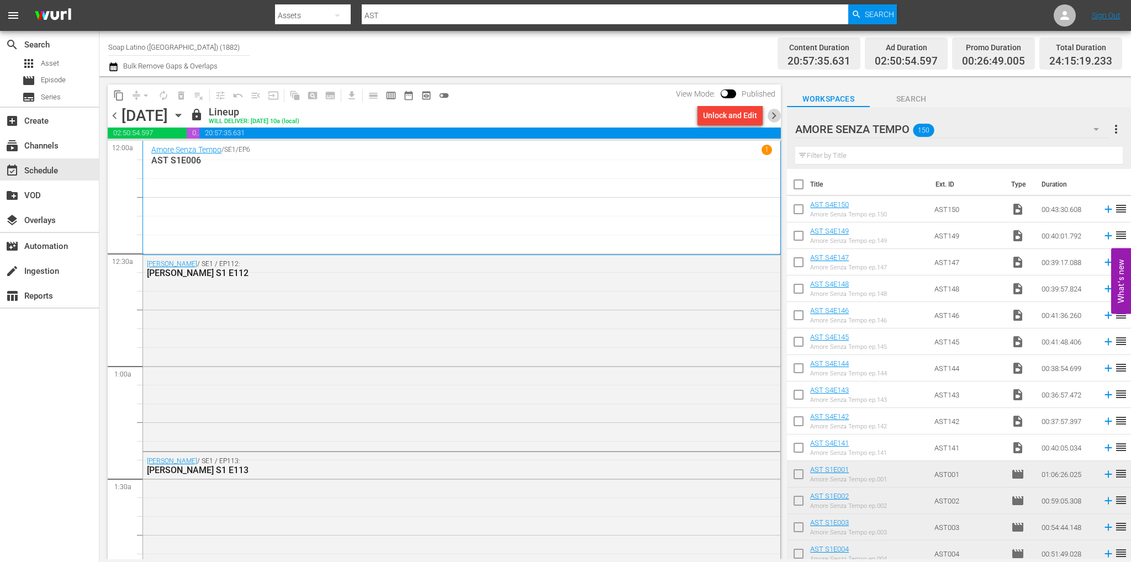
click at [773, 117] on span "chevron_right" at bounding box center [774, 116] width 14 height 14
